Goal: Task Accomplishment & Management: Complete application form

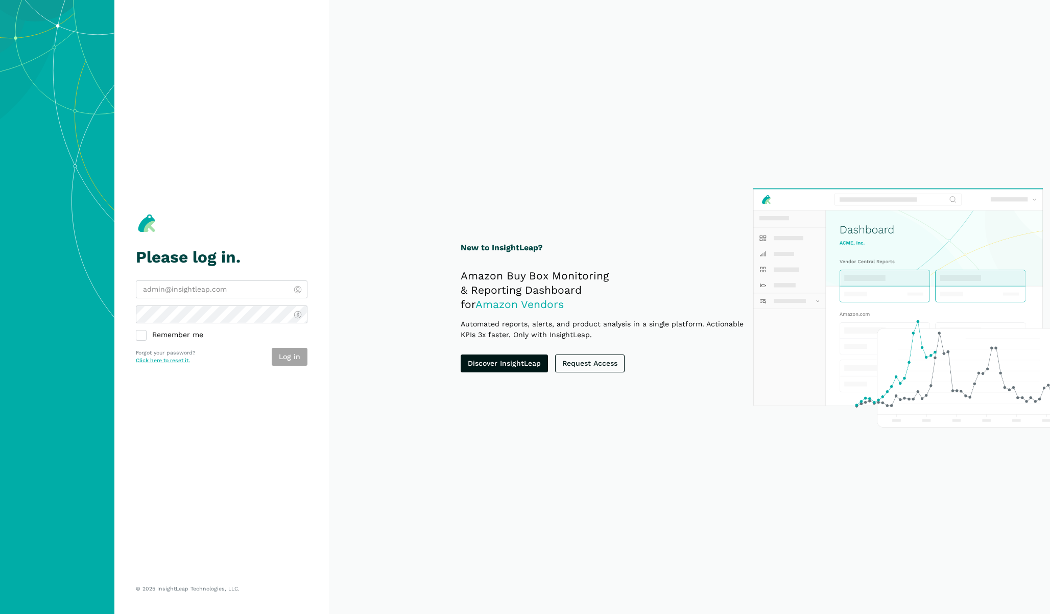
click at [177, 362] on link "Click here to reset it." at bounding box center [163, 360] width 54 height 7
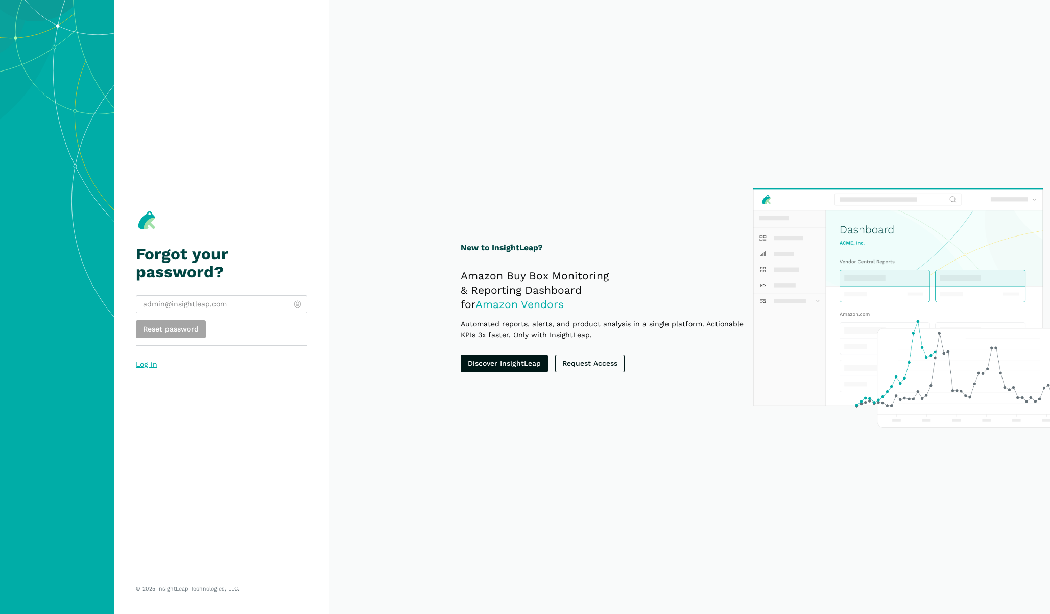
click at [150, 366] on link "Log in" at bounding box center [146, 364] width 21 height 8
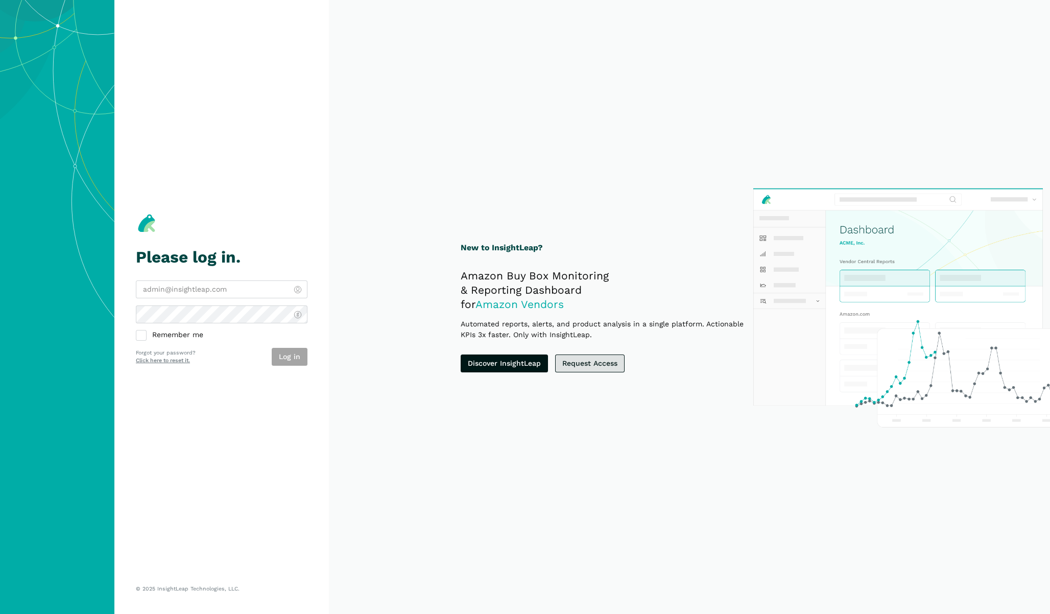
click at [577, 358] on link "Request Access" at bounding box center [589, 363] width 69 height 18
